Goal: Navigation & Orientation: Find specific page/section

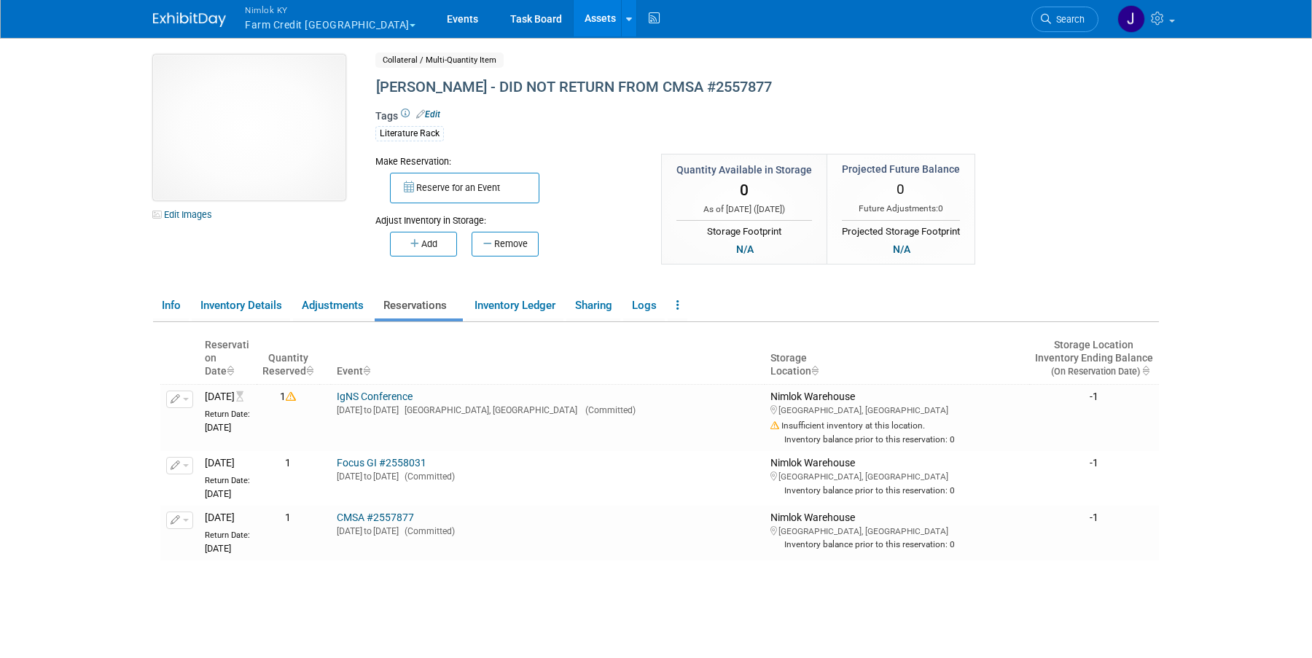
click at [270, 144] on img at bounding box center [249, 128] width 192 height 146
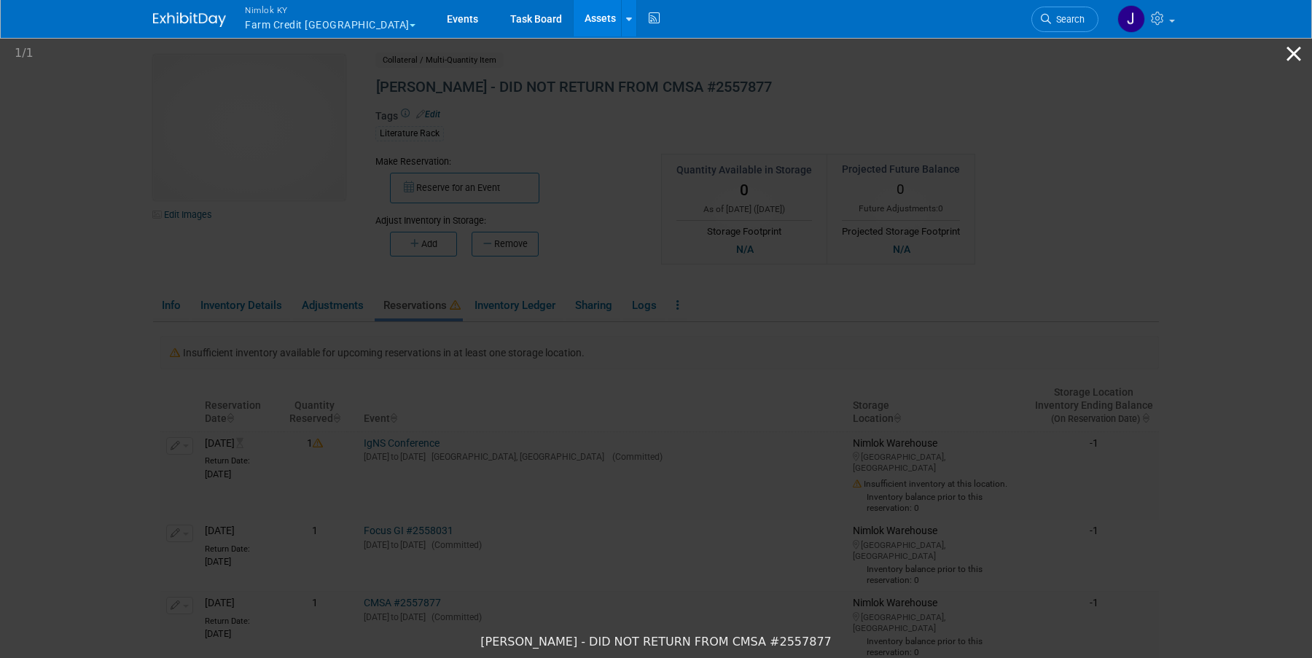
click at [1299, 52] on button "Close gallery" at bounding box center [1294, 53] width 36 height 34
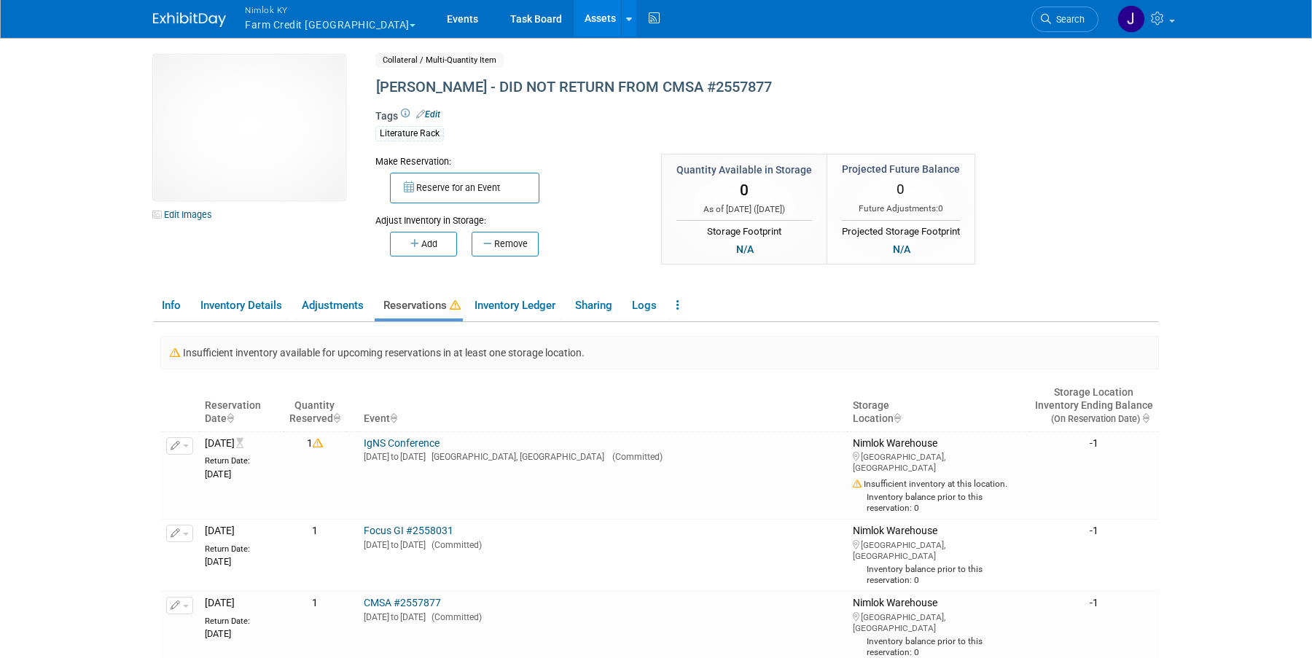
click at [1299, 52] on button "Close gallery" at bounding box center [1294, 53] width 36 height 34
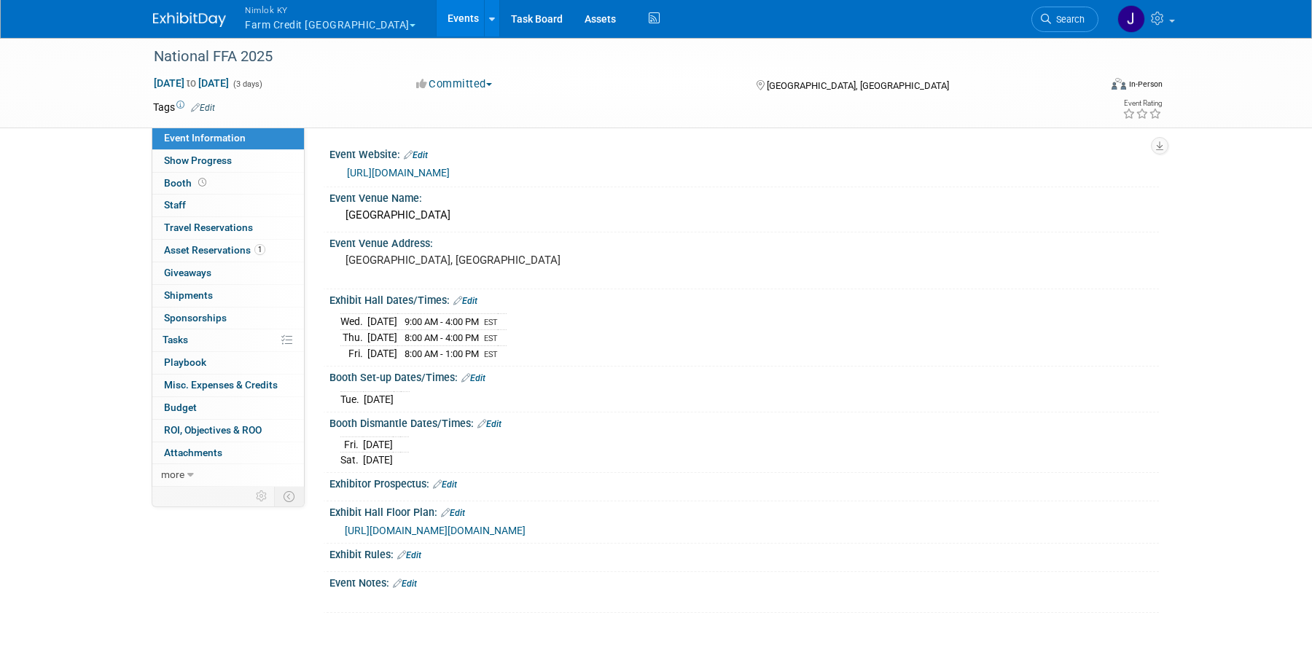
click at [289, 26] on button "Nimlok KY Farm Credit Mid America" at bounding box center [338, 19] width 190 height 38
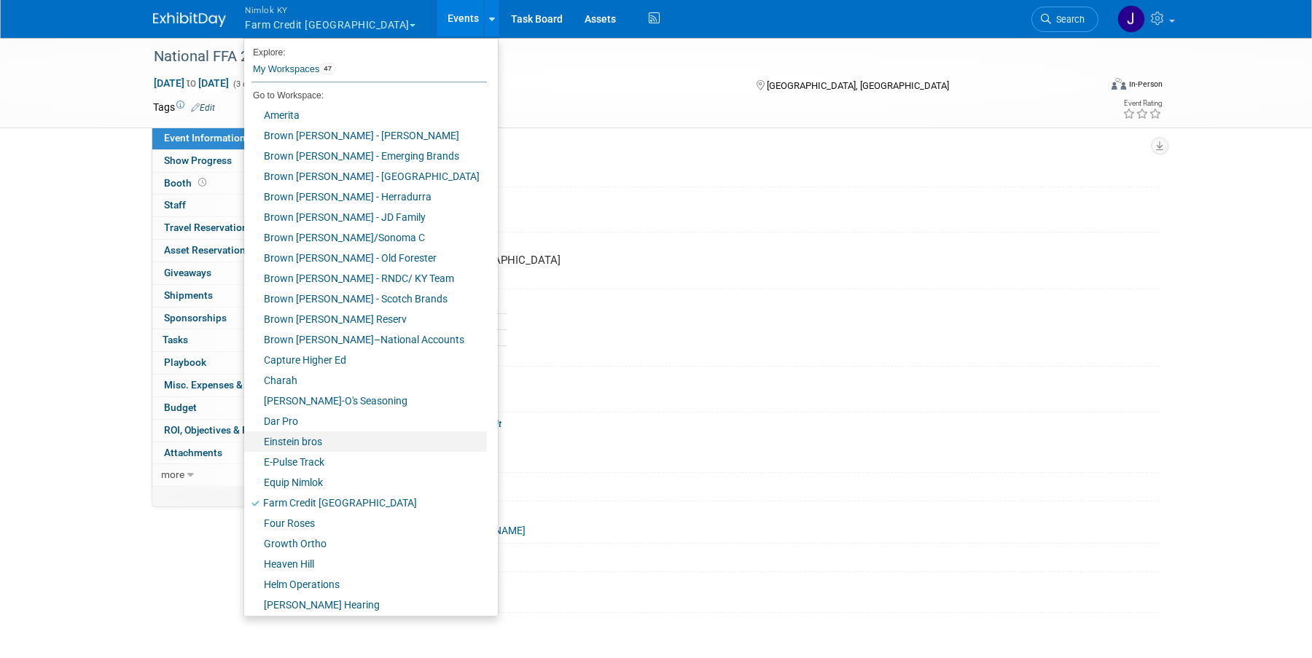
scroll to position [453, 0]
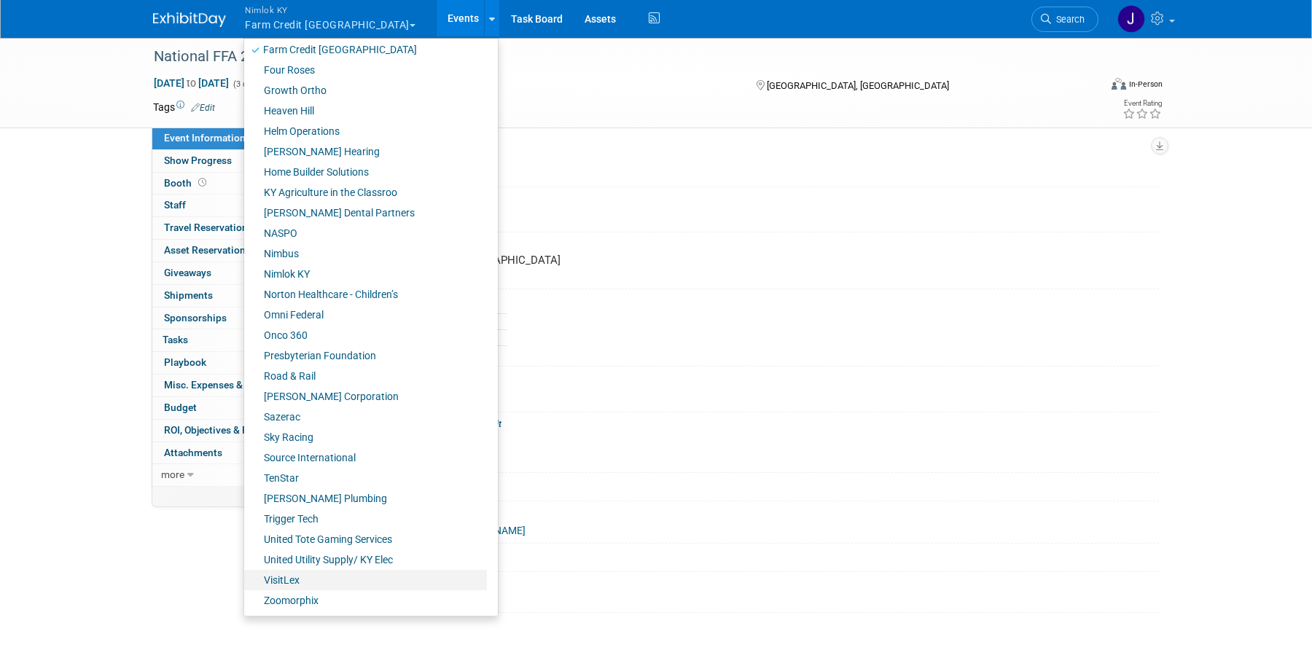
click at [322, 578] on link "VisitLex" at bounding box center [365, 580] width 243 height 20
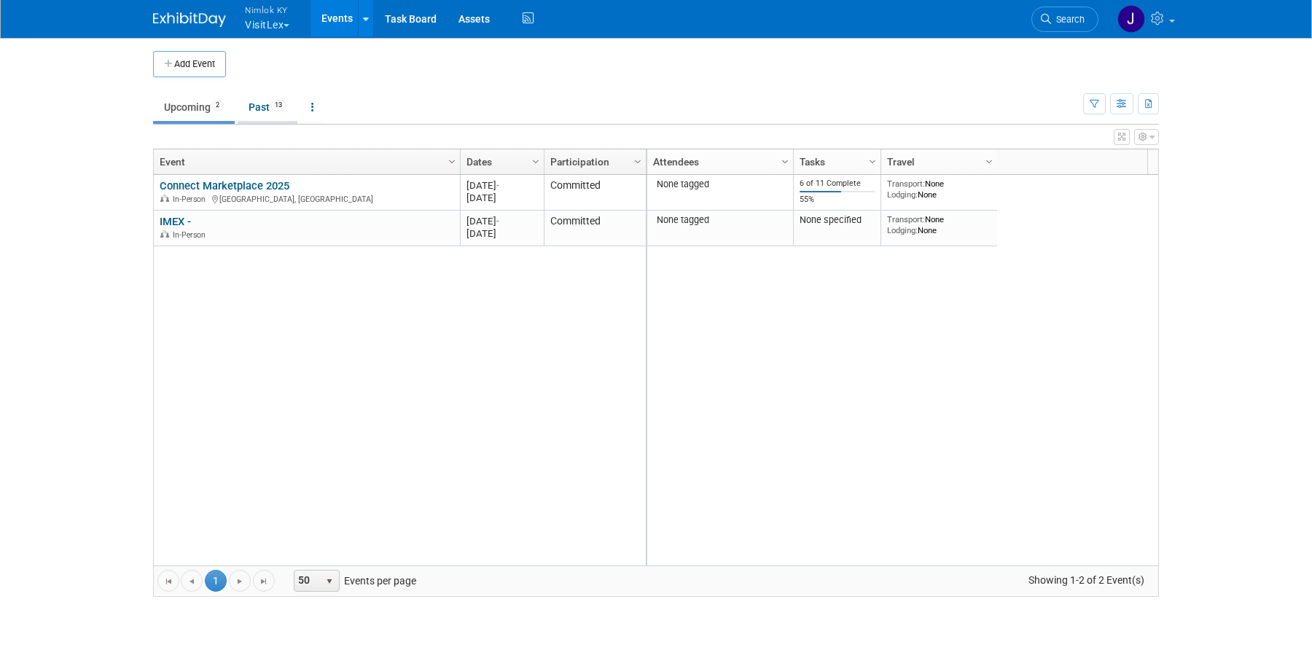
click at [261, 107] on link "Past 13" at bounding box center [268, 107] width 60 height 28
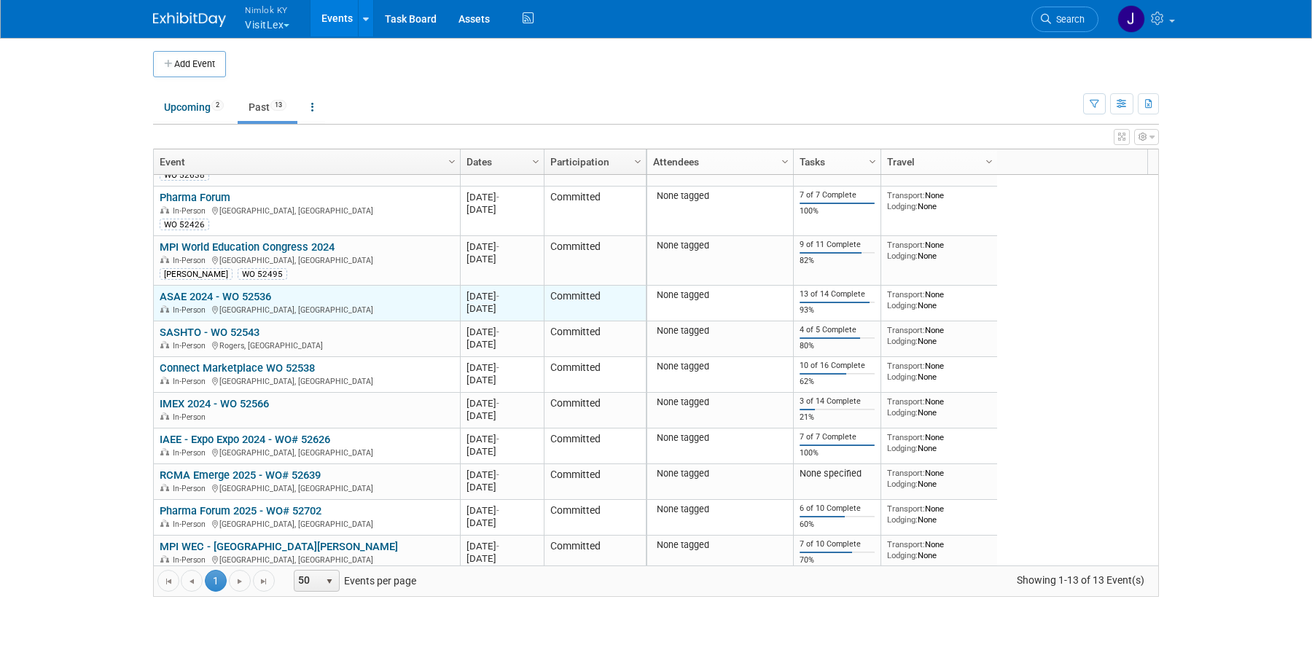
scroll to position [129, 0]
